Goal: Transaction & Acquisition: Purchase product/service

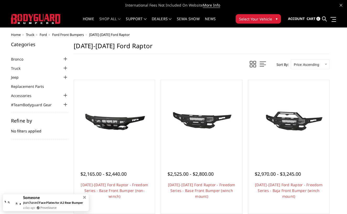
click at [68, 67] on div at bounding box center [65, 68] width 6 height 6
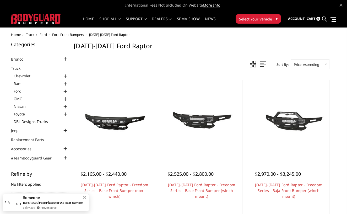
click at [65, 91] on div at bounding box center [65, 91] width 6 height 6
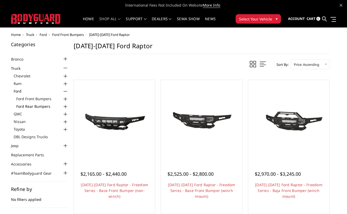
click at [36, 105] on link "Ford Rear Bumpers" at bounding box center [42, 105] width 52 height 5
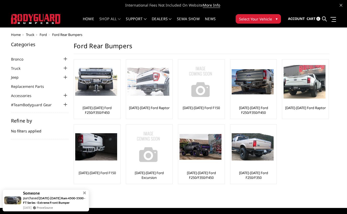
click at [141, 108] on link "[DATE]-[DATE] Ford Raptor" at bounding box center [149, 107] width 41 height 5
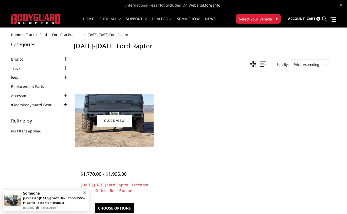
click at [136, 118] on img at bounding box center [114, 120] width 78 height 52
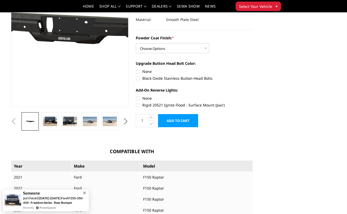
scroll to position [80, 0]
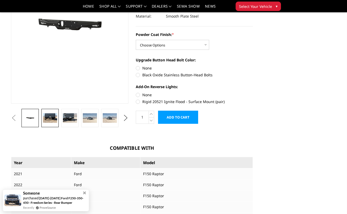
click at [54, 118] on img at bounding box center [50, 117] width 14 height 9
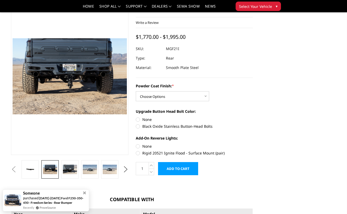
scroll to position [28, 0]
